Goal: Task Accomplishment & Management: Complete application form

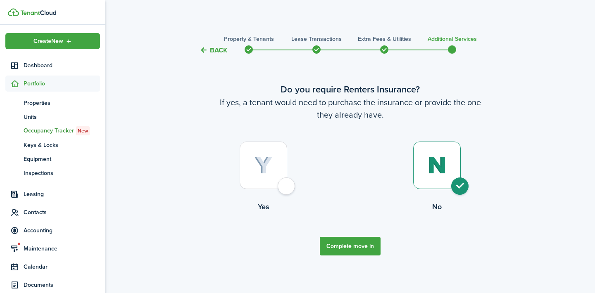
click at [340, 252] on button "Complete move in" at bounding box center [350, 246] width 61 height 19
click at [345, 246] on button "Complete move in" at bounding box center [350, 246] width 61 height 19
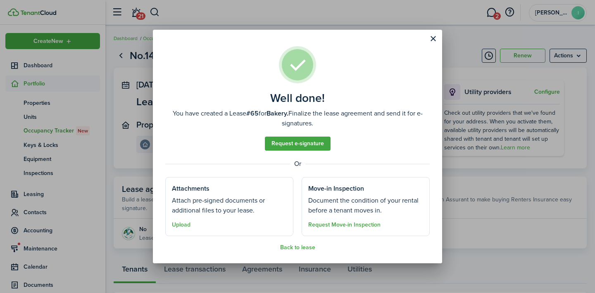
click at [302, 244] on assembled-view "Well done! You have created a Lease #65 for Bakery. Finalize the lease agreemen…" at bounding box center [297, 148] width 264 height 205
click at [300, 252] on well-done "Well done! You have created a Lease #65 for Bakery. Finalize the lease agreemen…" at bounding box center [297, 147] width 289 height 234
click at [300, 246] on button "Back to lease" at bounding box center [297, 248] width 35 height 7
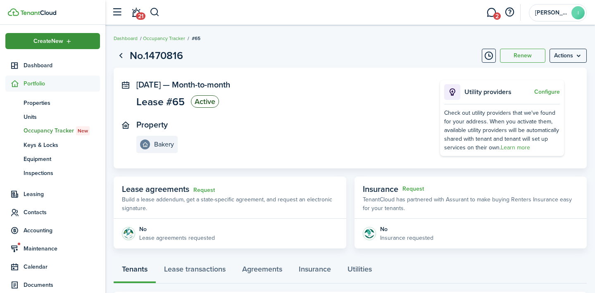
click at [44, 44] on span "Create New" at bounding box center [48, 41] width 30 height 6
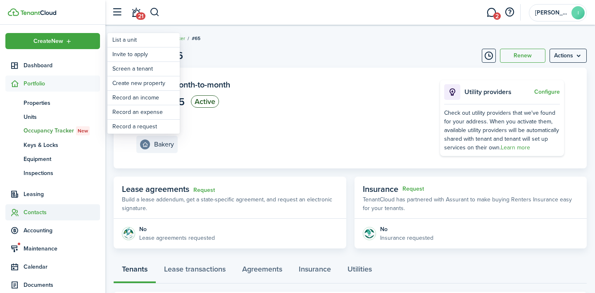
click at [44, 212] on span "Contacts" at bounding box center [62, 212] width 76 height 9
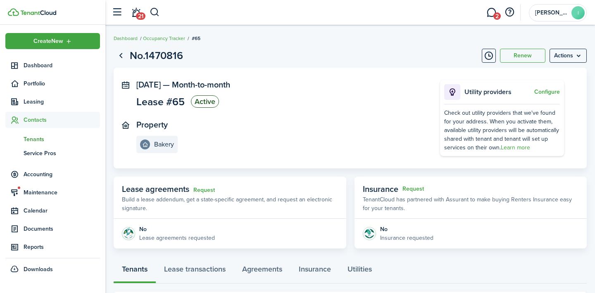
click at [36, 138] on span "Tenants" at bounding box center [62, 139] width 76 height 9
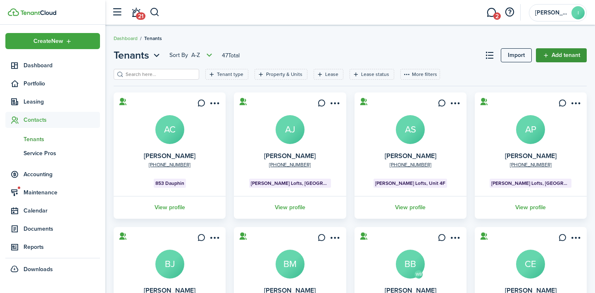
click at [544, 56] on link "Add tenant" at bounding box center [561, 55] width 51 height 14
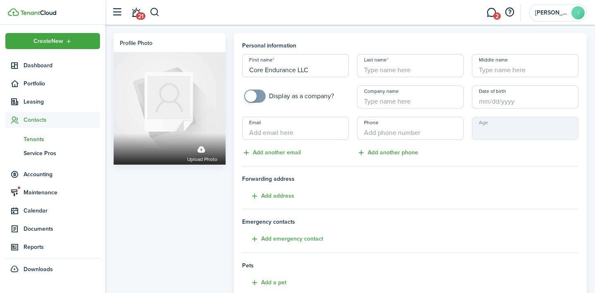
type input "Core Endurance LLC"
paste input "[EMAIL_ADDRESS][DOMAIN_NAME]"
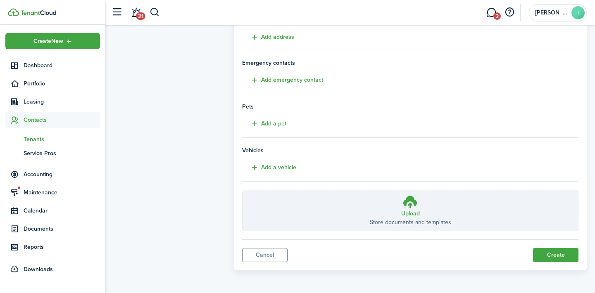
scroll to position [159, 0]
type input "[EMAIL_ADDRESS][DOMAIN_NAME]"
click at [555, 255] on button "Create" at bounding box center [555, 256] width 45 height 14
type input "[PERSON_NAME]"
click at [572, 253] on button "Create" at bounding box center [555, 256] width 45 height 14
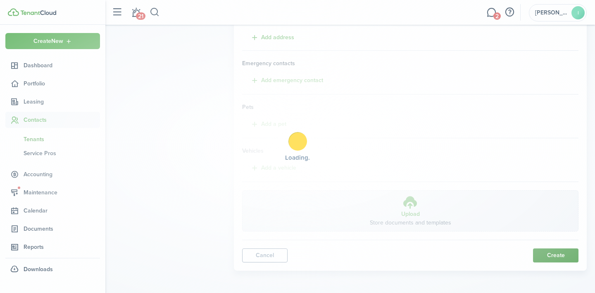
click at [567, 254] on div "Loading" at bounding box center [297, 146] width 595 height 293
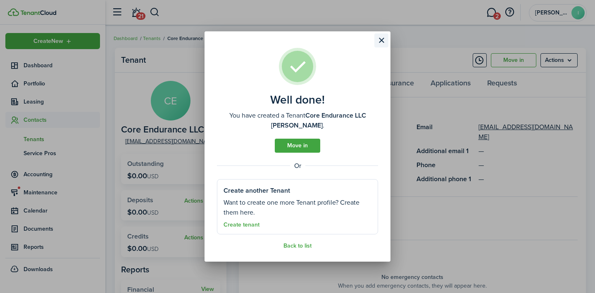
click at [387, 35] on button "Close modal" at bounding box center [381, 40] width 14 height 14
